Goal: Information Seeking & Learning: Learn about a topic

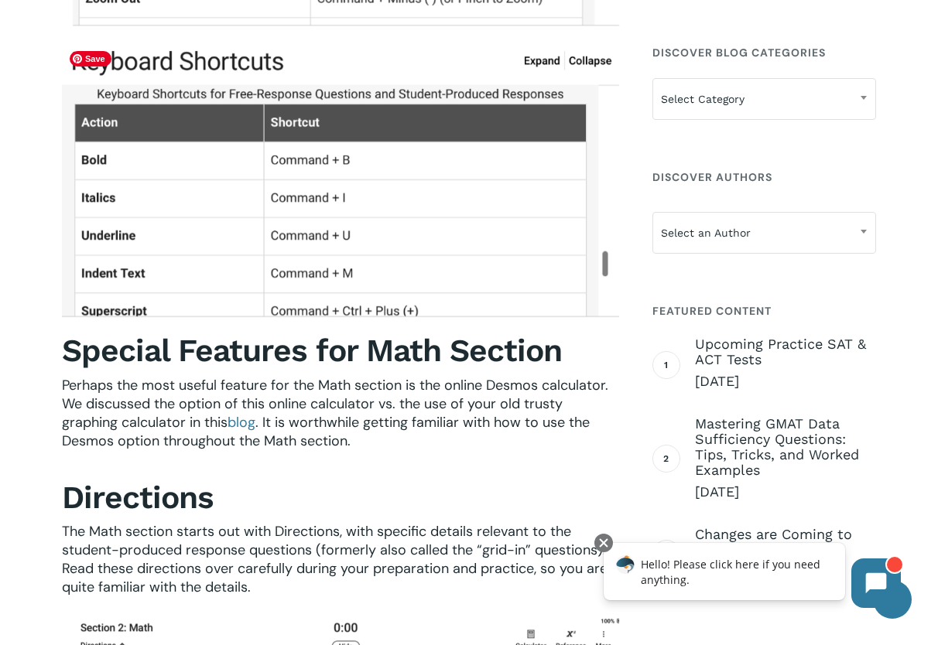
scroll to position [5649, 0]
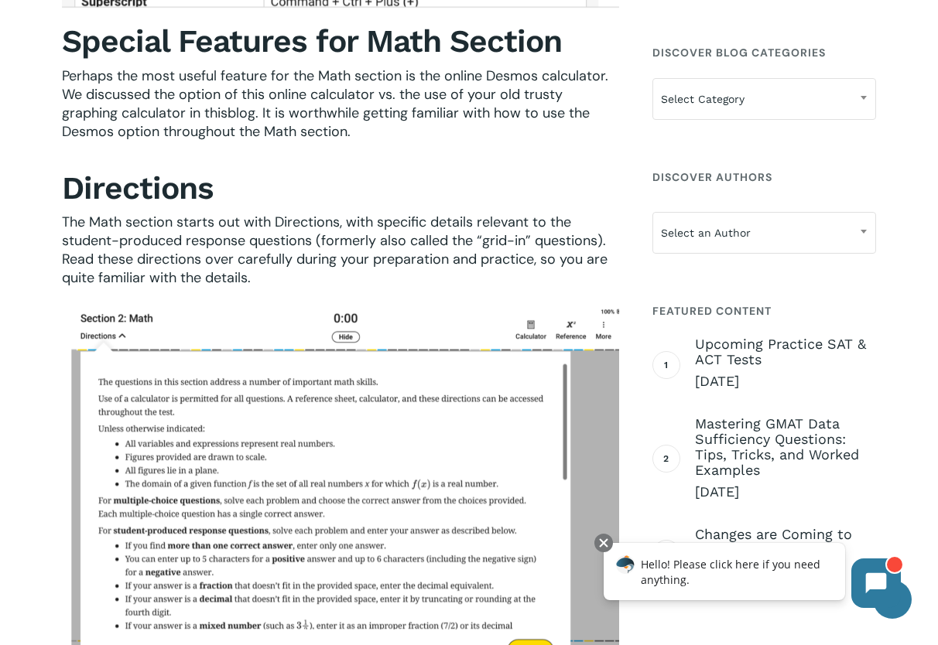
click at [244, 112] on span "blog" at bounding box center [242, 113] width 28 height 19
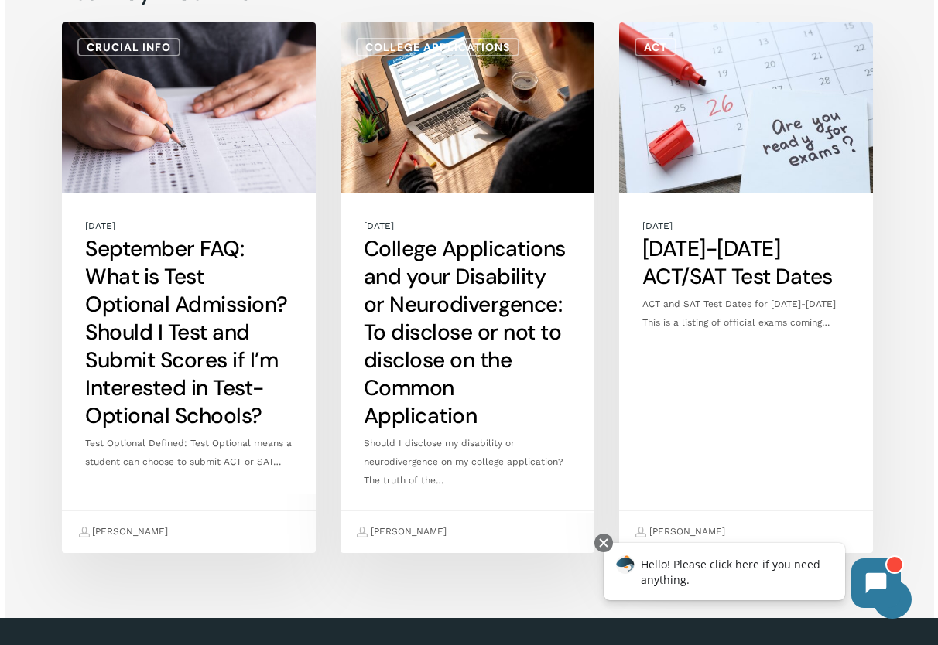
scroll to position [2941, 0]
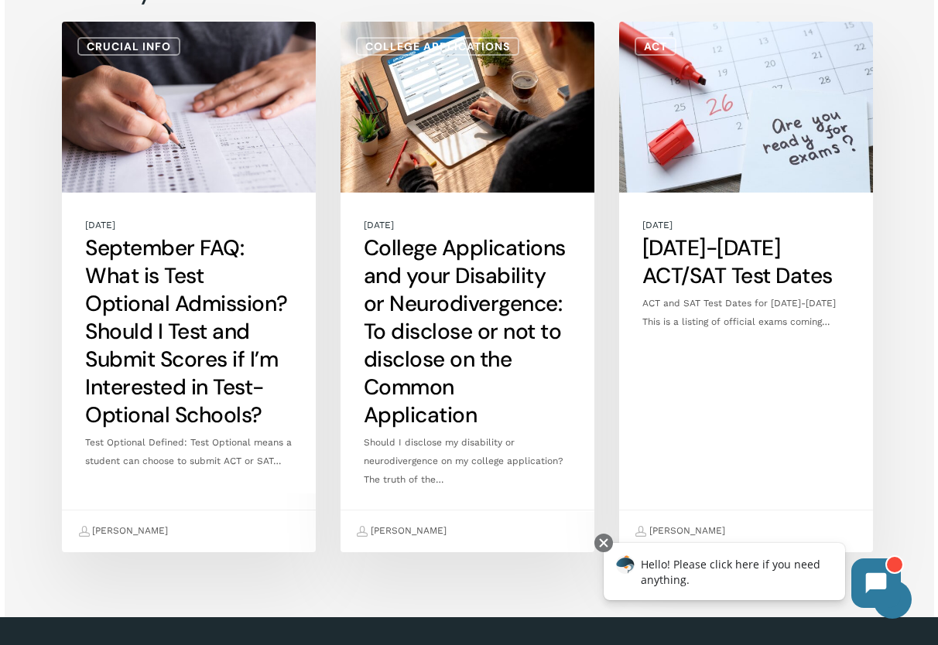
click at [239, 310] on link "September FAQ: What is Test Optional Admission? Should I Test and Submit Scores…" at bounding box center [189, 287] width 254 height 530
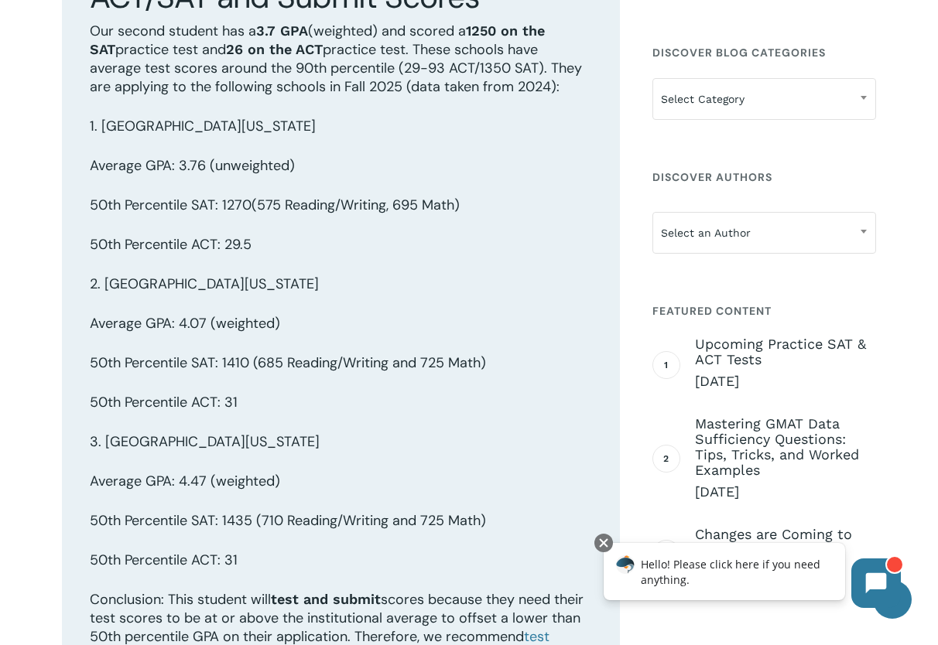
scroll to position [3869, 0]
